Goal: Task Accomplishment & Management: Manage account settings

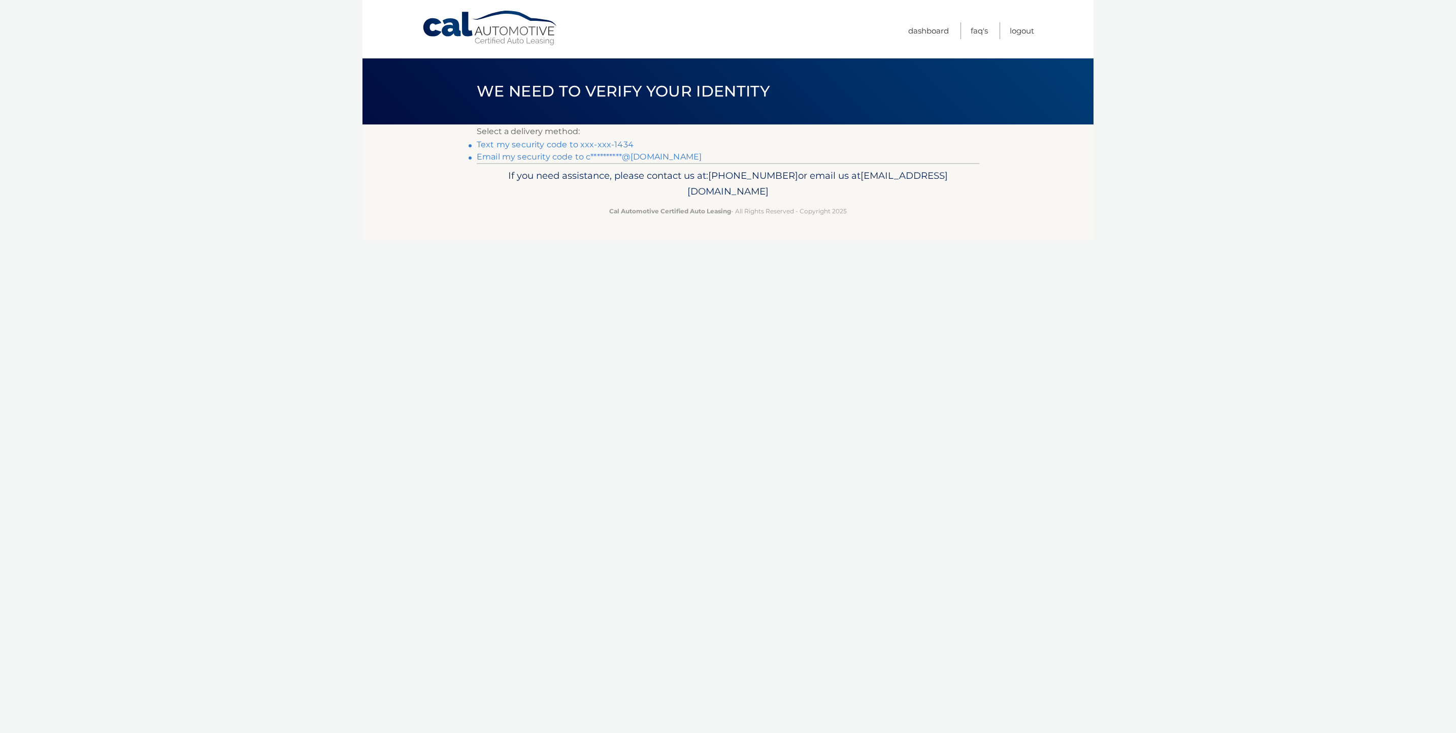
click at [602, 140] on link "Text my security code to xxx-xxx-1434" at bounding box center [555, 145] width 157 height 10
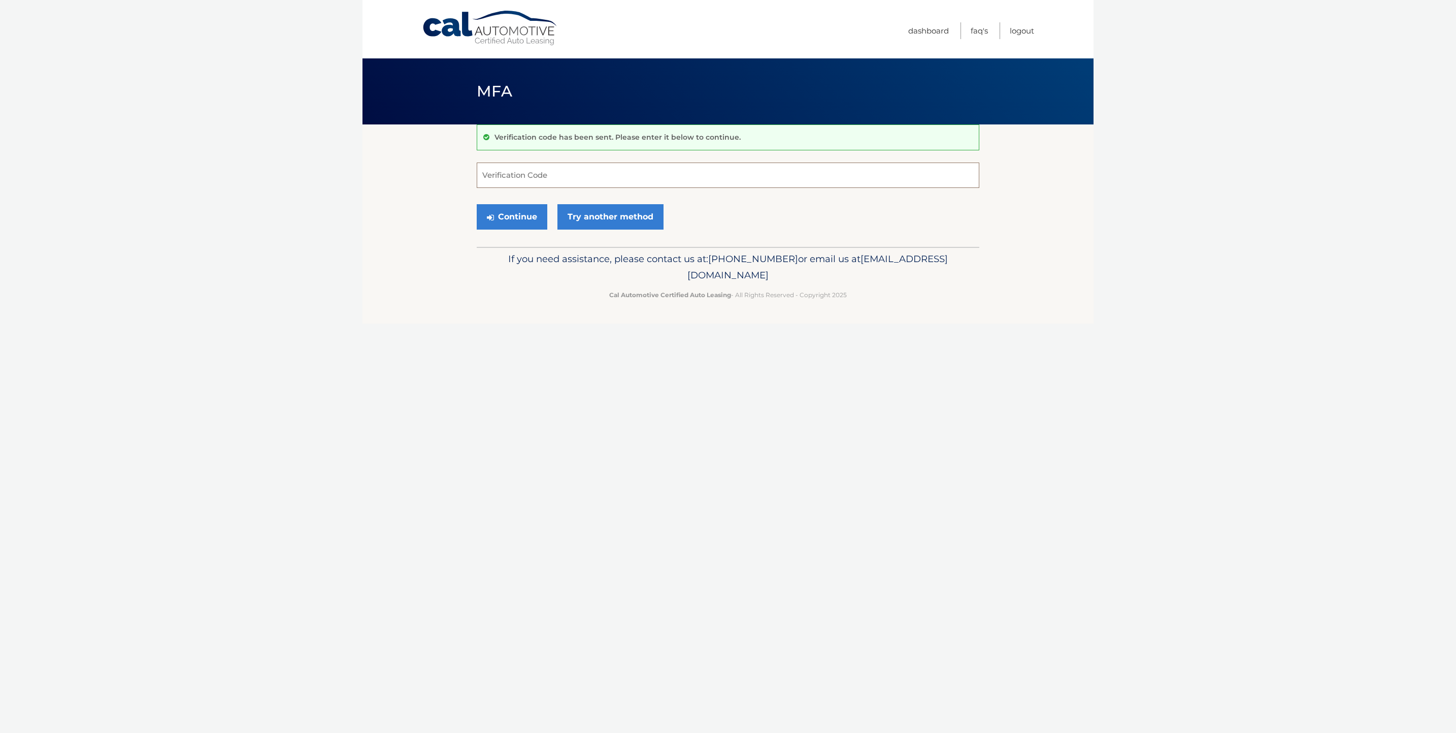
click at [582, 178] on input "Verification Code" at bounding box center [728, 174] width 503 height 25
type input "808753"
click at [477, 204] on button "Continue" at bounding box center [512, 216] width 71 height 25
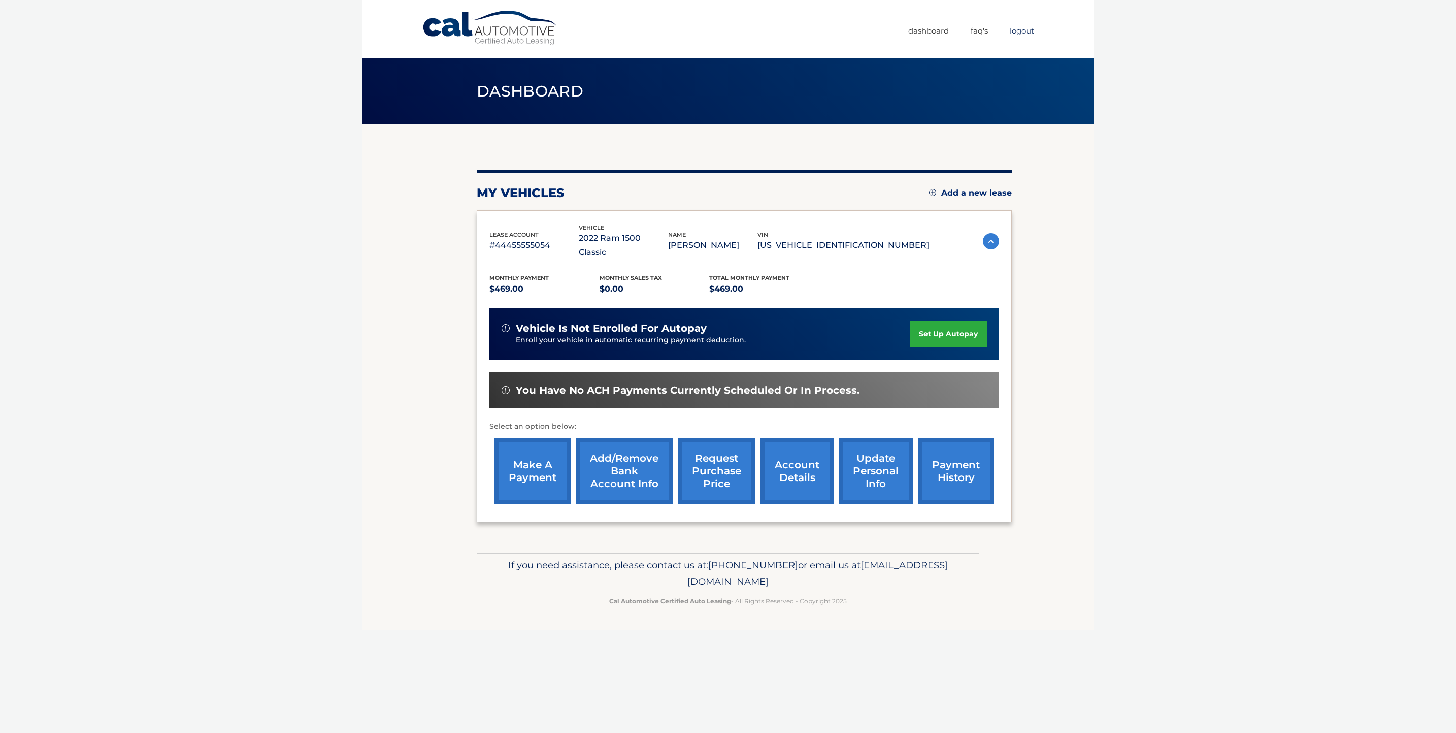
click at [1016, 27] on link "Logout" at bounding box center [1022, 30] width 24 height 17
